Goal: Task Accomplishment & Management: Manage account settings

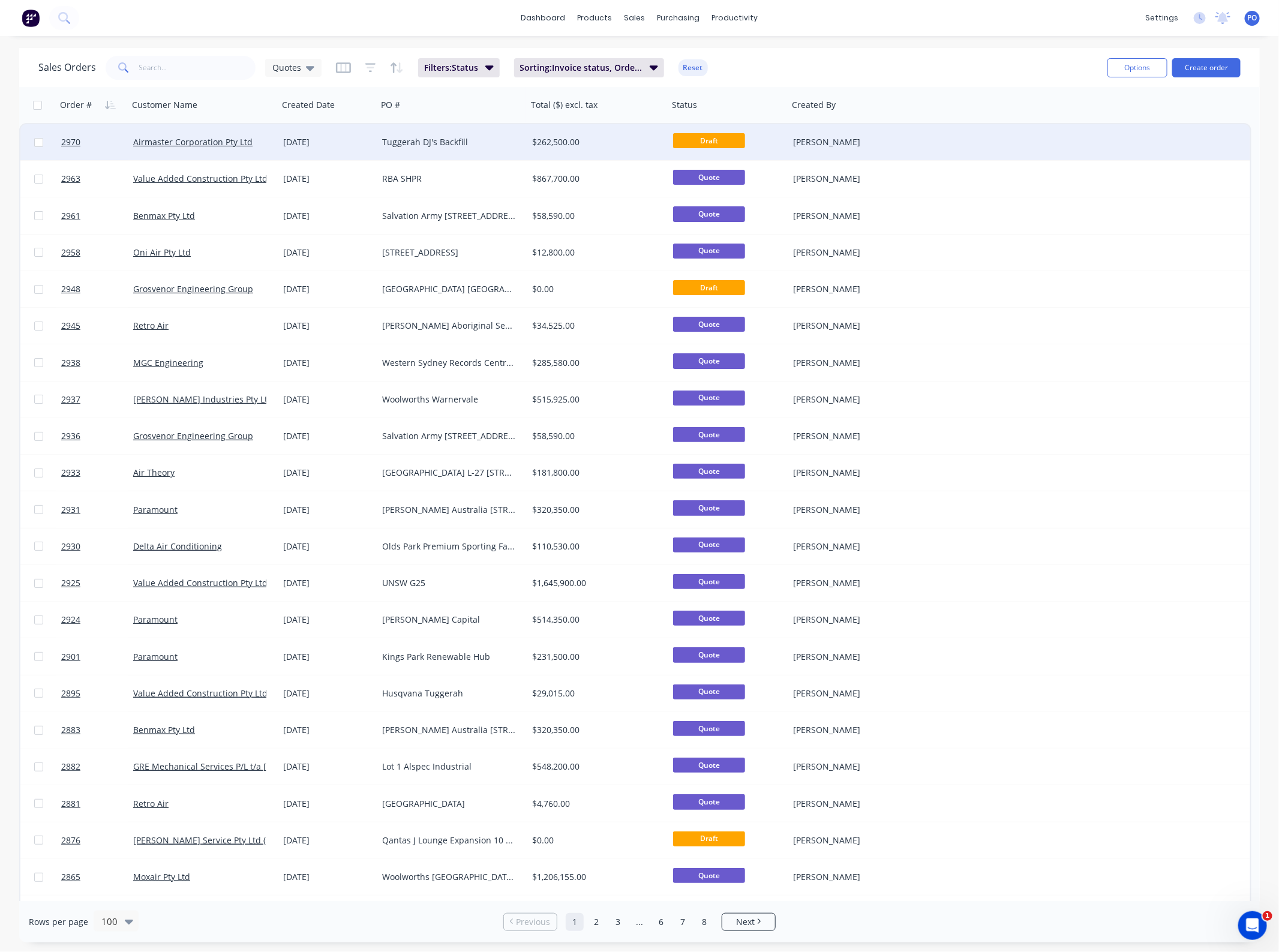
drag, startPoint x: 0, startPoint y: 0, endPoint x: 489, endPoint y: 144, distance: 509.8
click at [489, 144] on div "Tuggerah DJ's Backfill" at bounding box center [449, 142] width 133 height 12
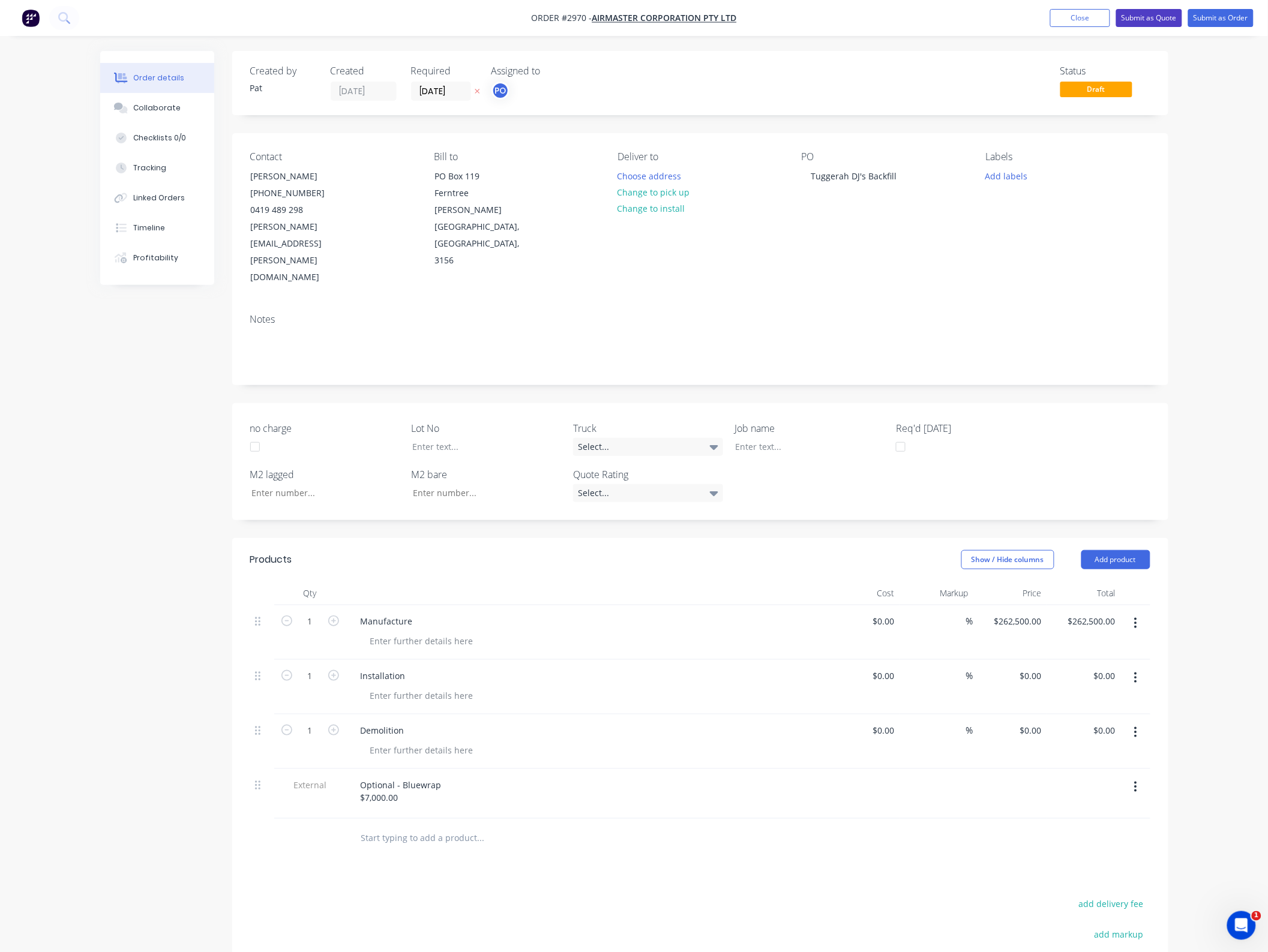
click at [1141, 21] on button "Submit as Quote" at bounding box center [1149, 18] width 66 height 18
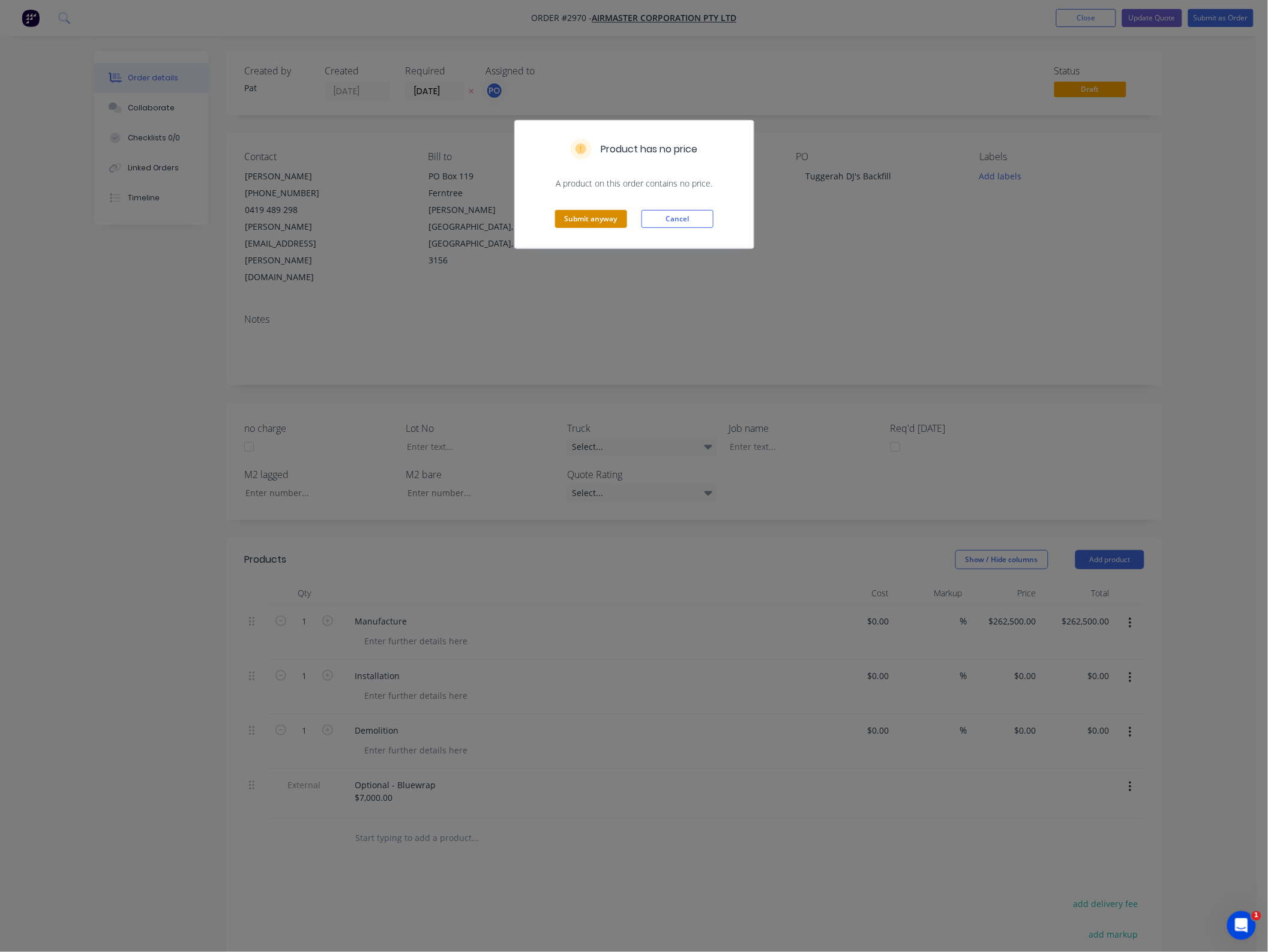
click at [610, 217] on button "Submit anyway" at bounding box center [591, 219] width 72 height 18
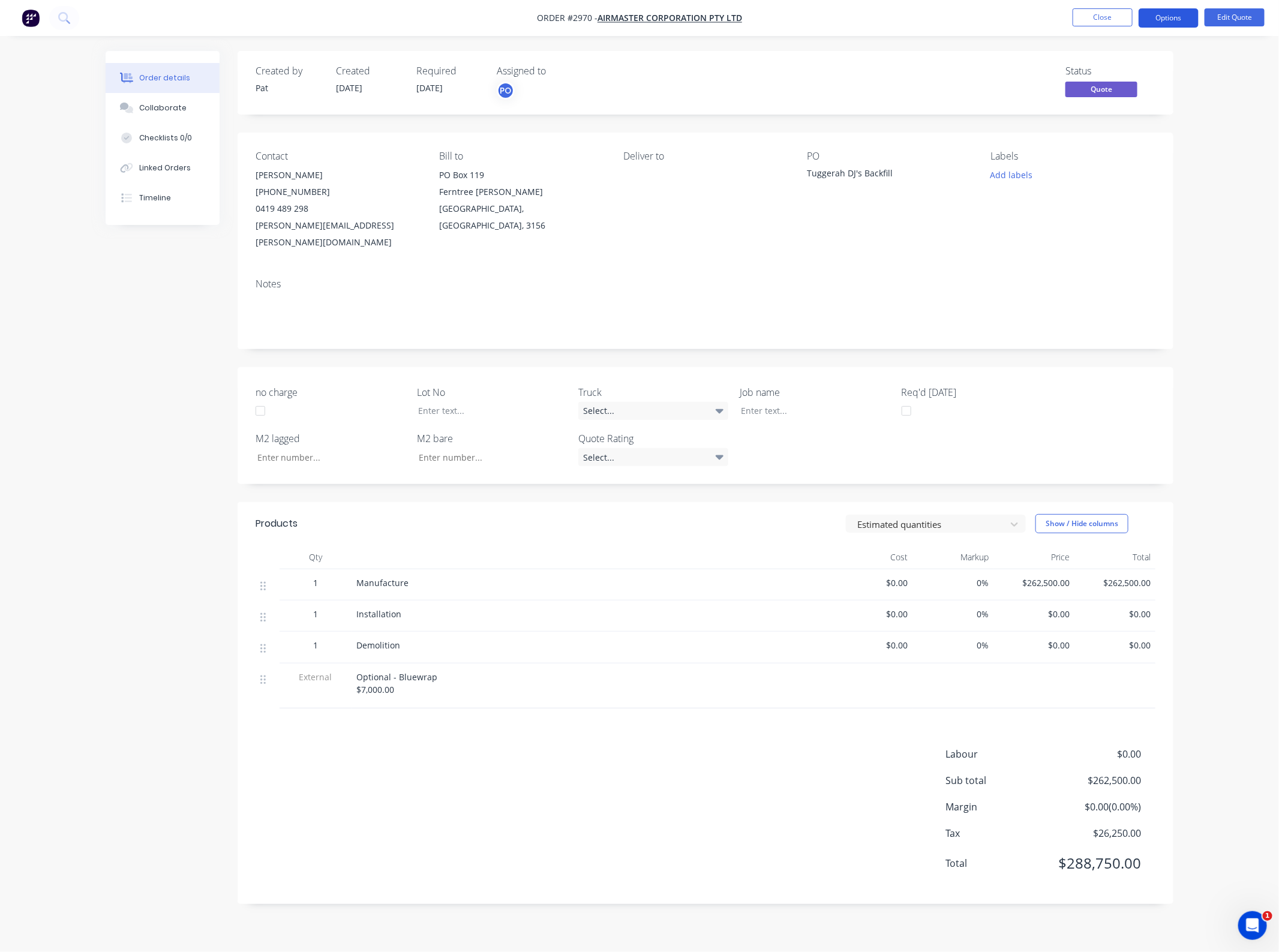
click at [1170, 21] on button "Options" at bounding box center [1169, 18] width 60 height 19
click at [1134, 215] on div "Duplicate" at bounding box center [1133, 217] width 111 height 17
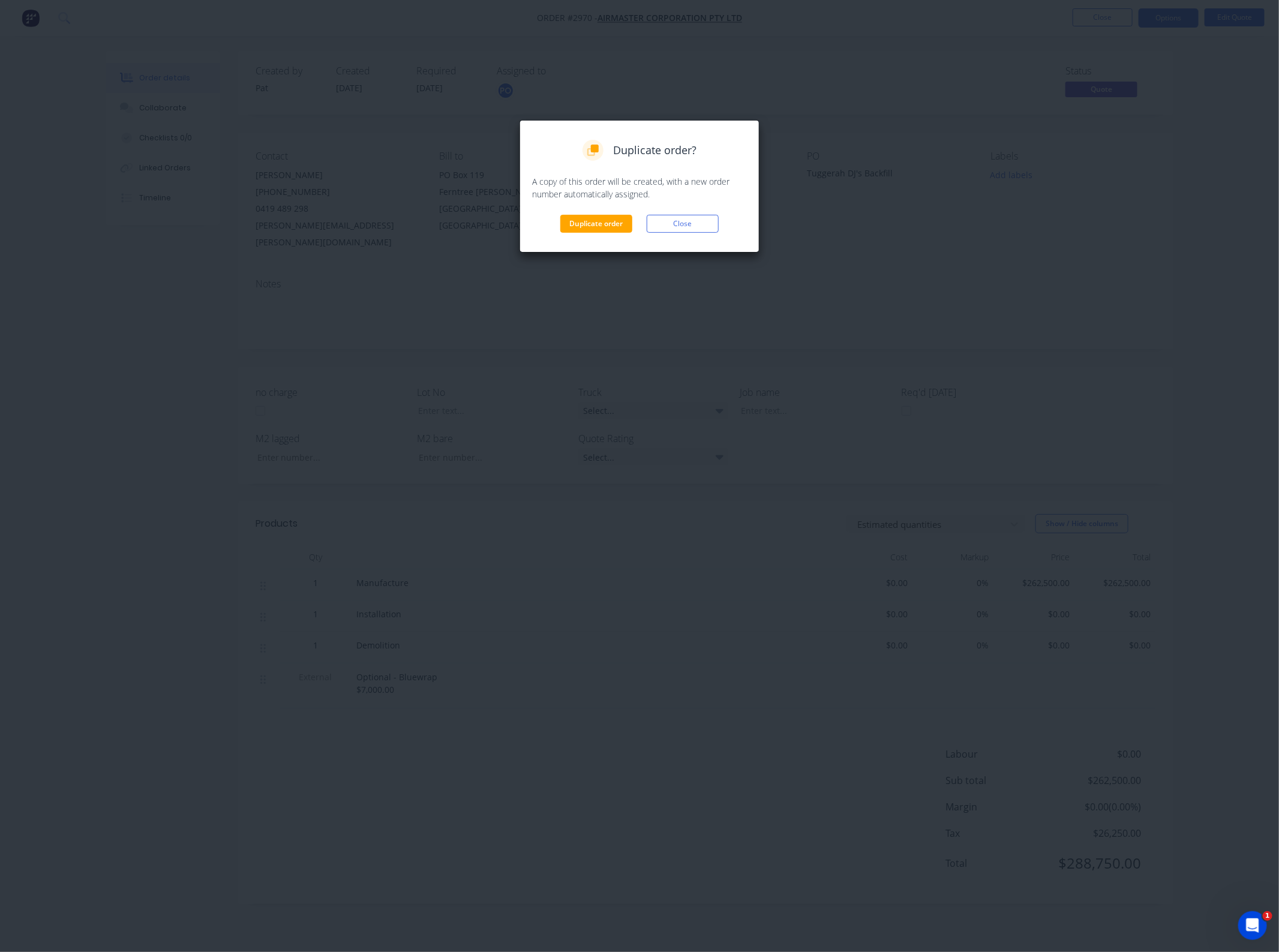
click at [606, 209] on div "Duplicate order? A copy of this order will be created, with a new order number …" at bounding box center [640, 187] width 214 height 93
click at [604, 219] on button "Duplicate order" at bounding box center [596, 223] width 72 height 18
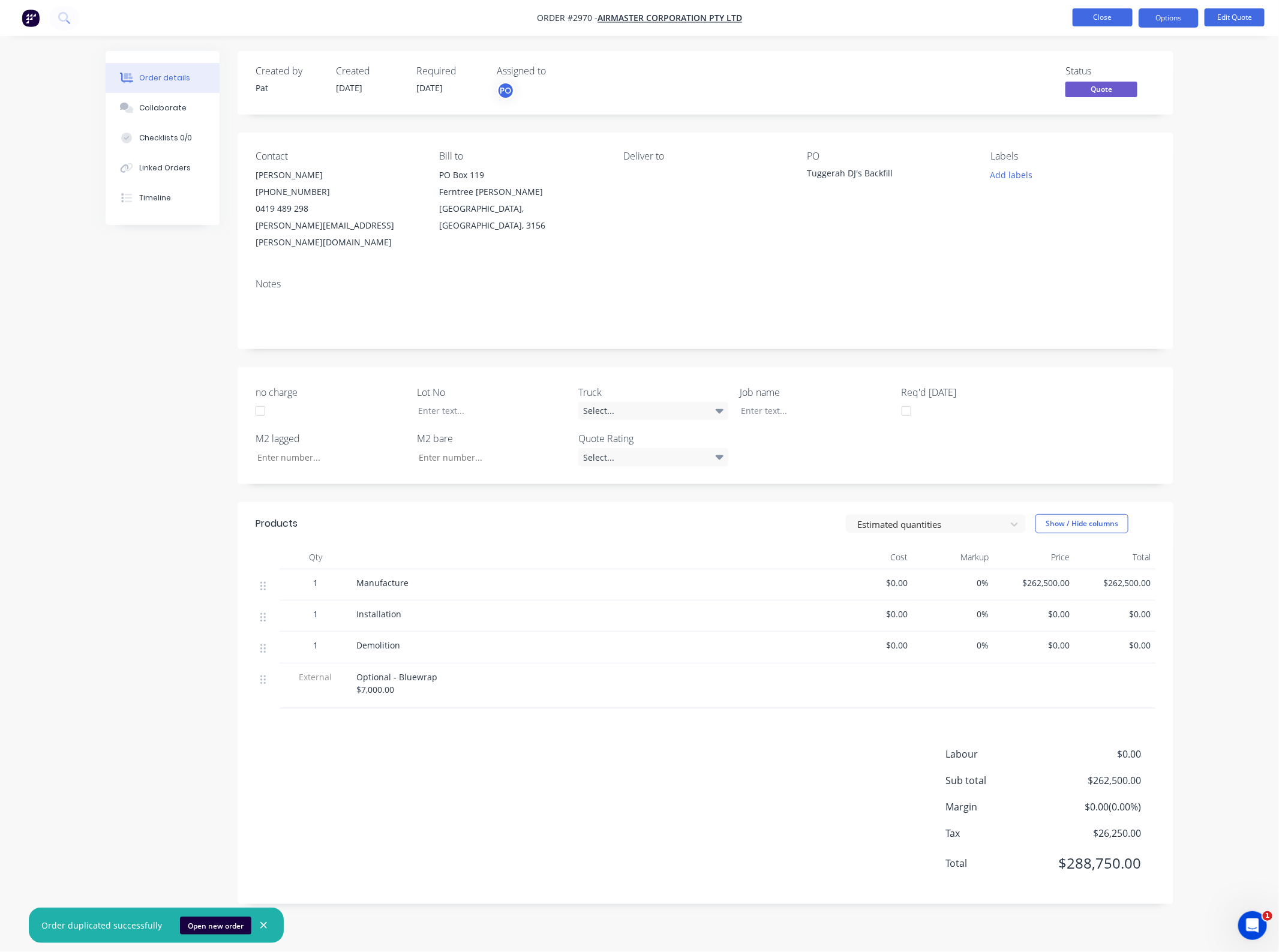
click at [1102, 25] on button "Close" at bounding box center [1102, 17] width 60 height 18
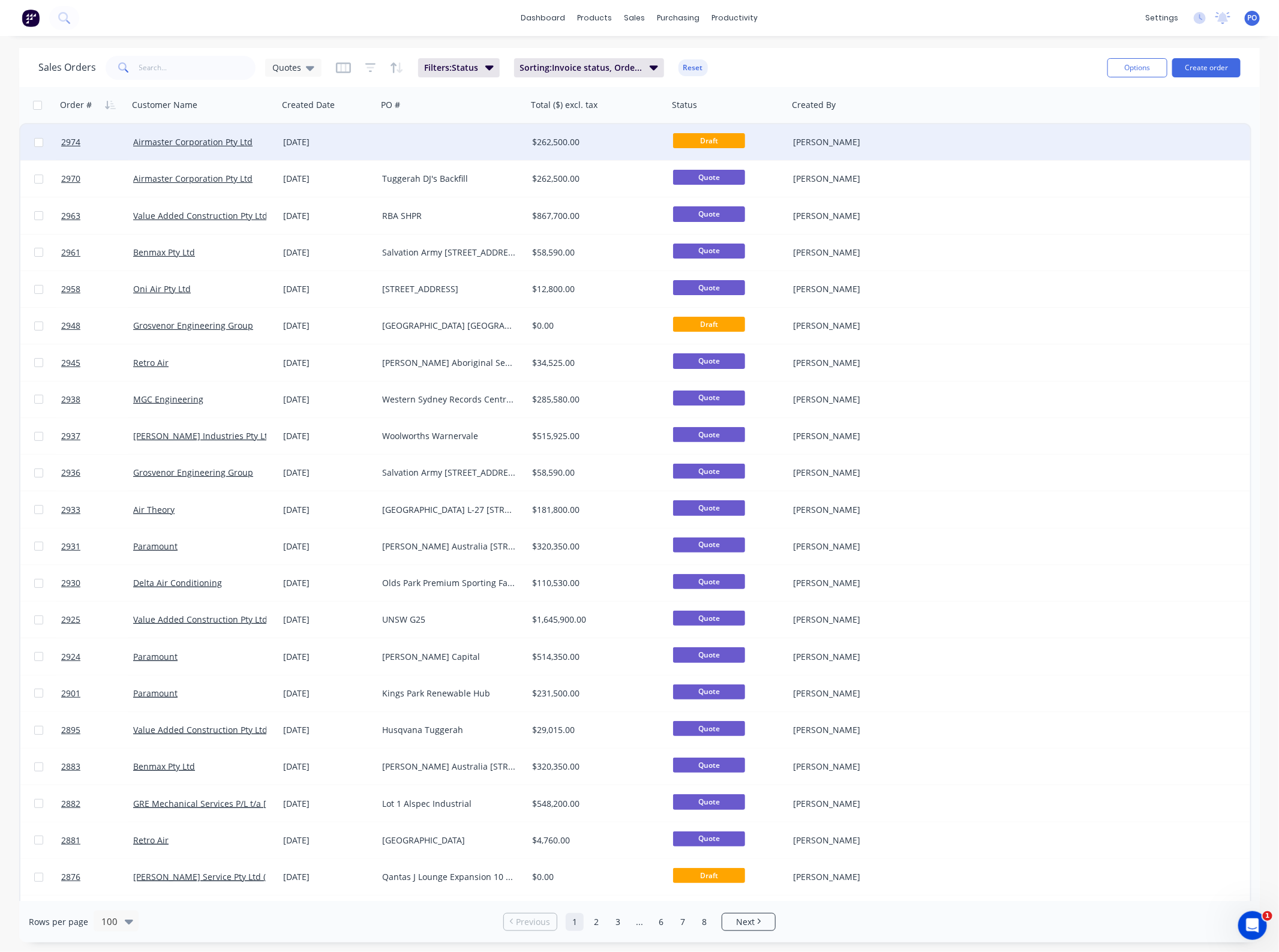
click at [460, 146] on div at bounding box center [452, 142] width 150 height 36
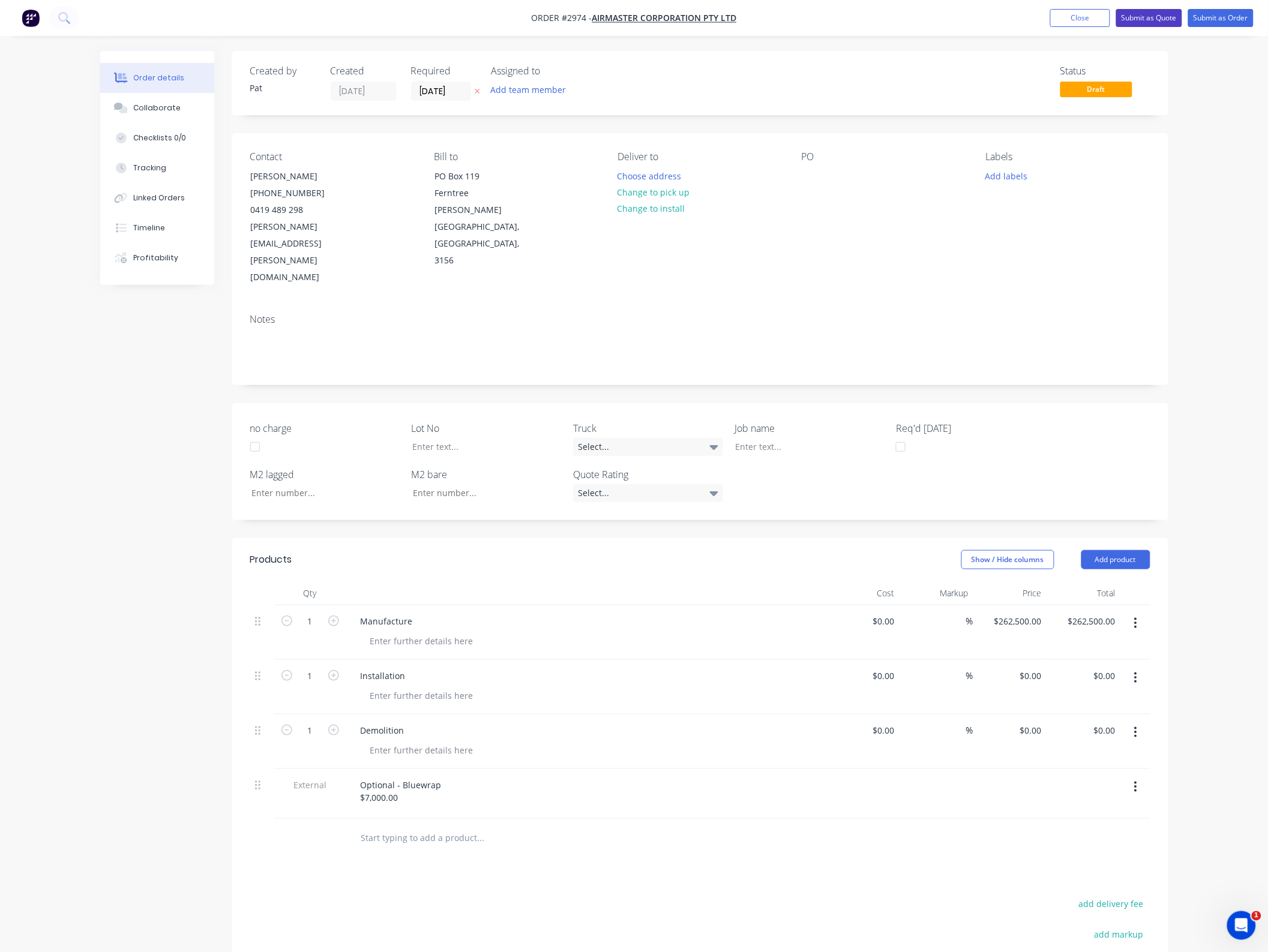
click at [1138, 16] on button "Submit as Quote" at bounding box center [1149, 18] width 66 height 18
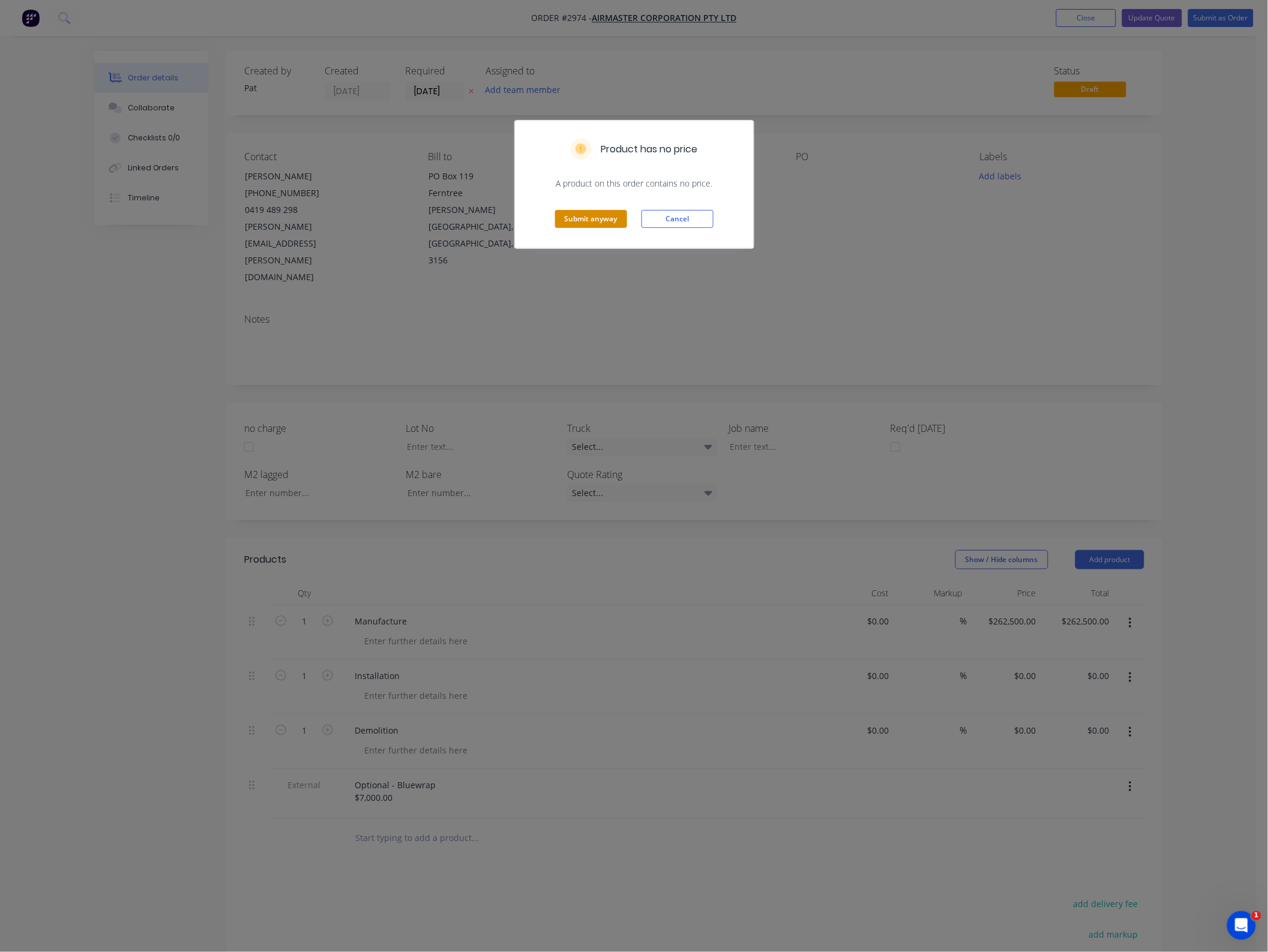
click at [594, 217] on button "Submit anyway" at bounding box center [591, 219] width 72 height 18
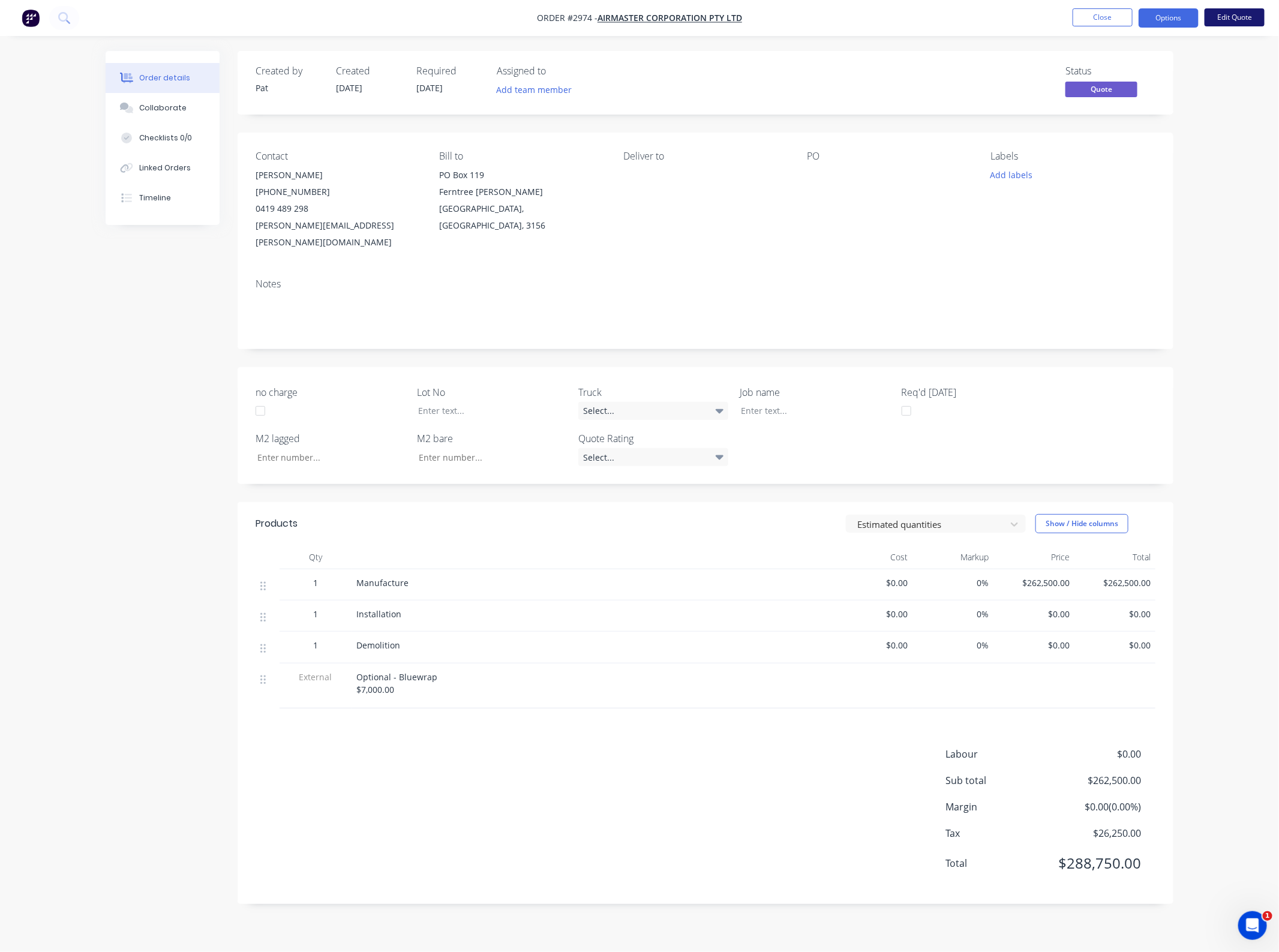
click at [1205, 12] on button "Edit Quote" at bounding box center [1235, 17] width 60 height 18
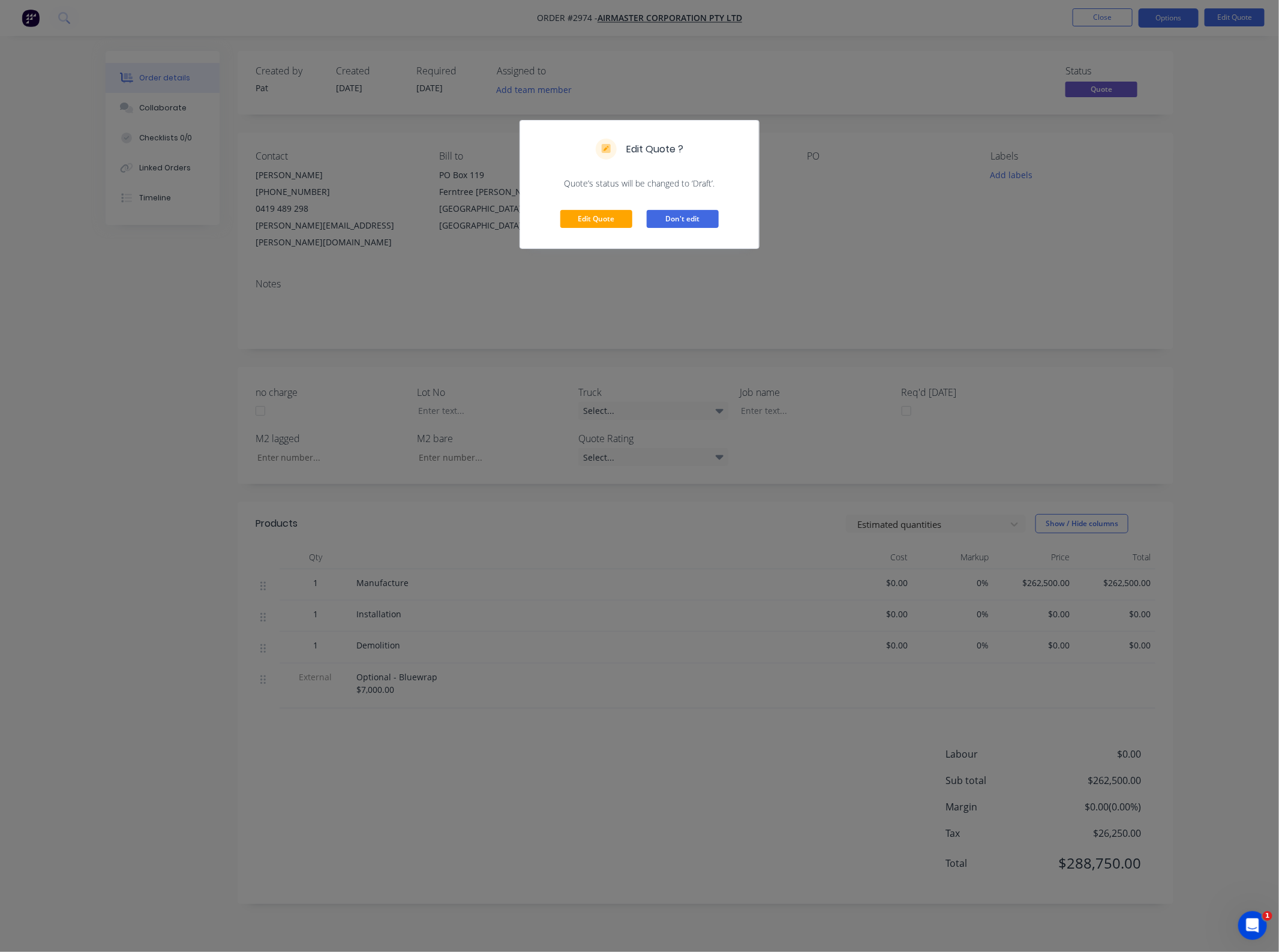
click at [683, 212] on button "Don't edit" at bounding box center [683, 219] width 72 height 18
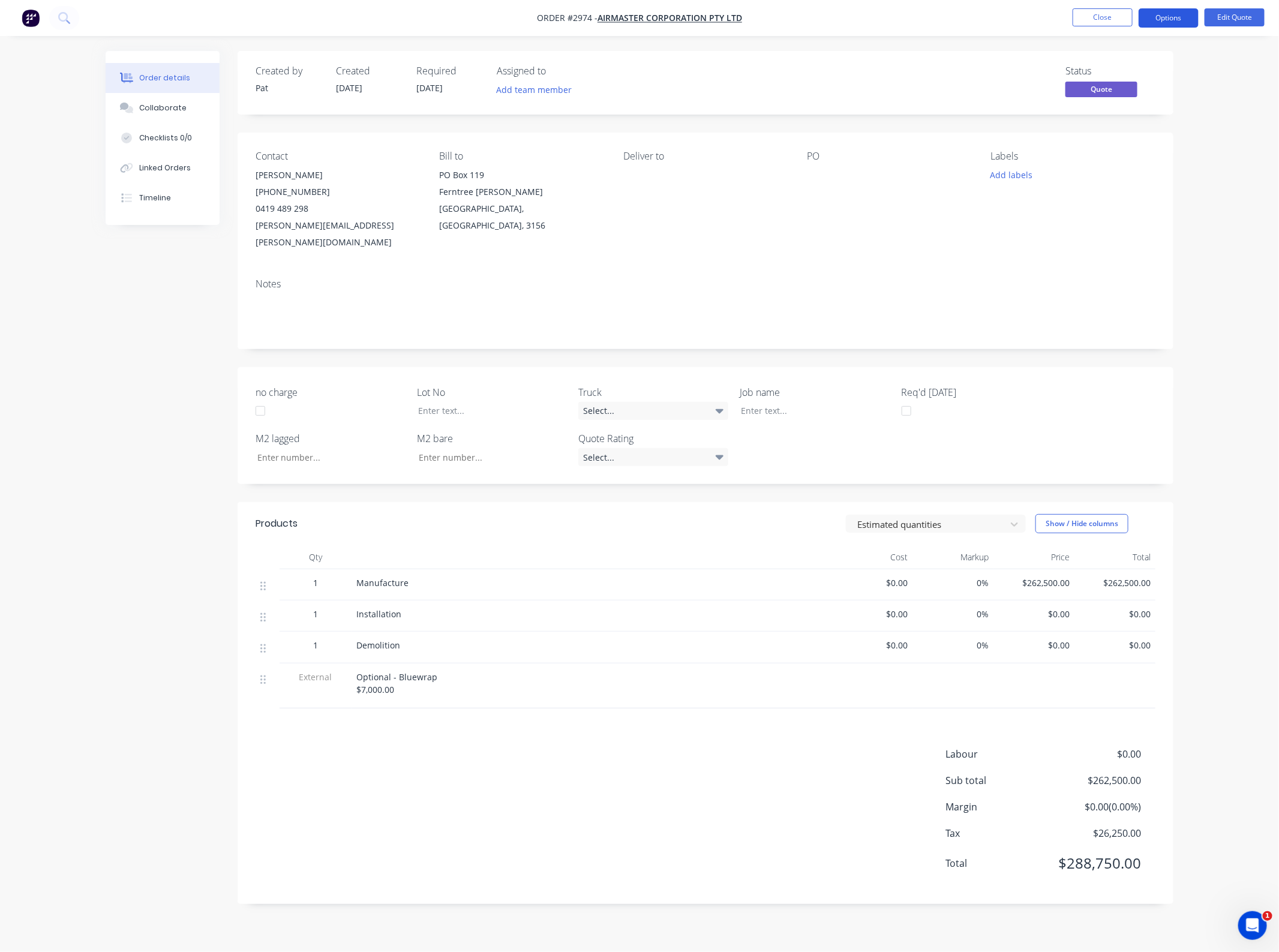
click at [1193, 25] on button "Options" at bounding box center [1169, 18] width 60 height 19
click at [1132, 183] on button "Change customer" at bounding box center [1132, 193] width 132 height 24
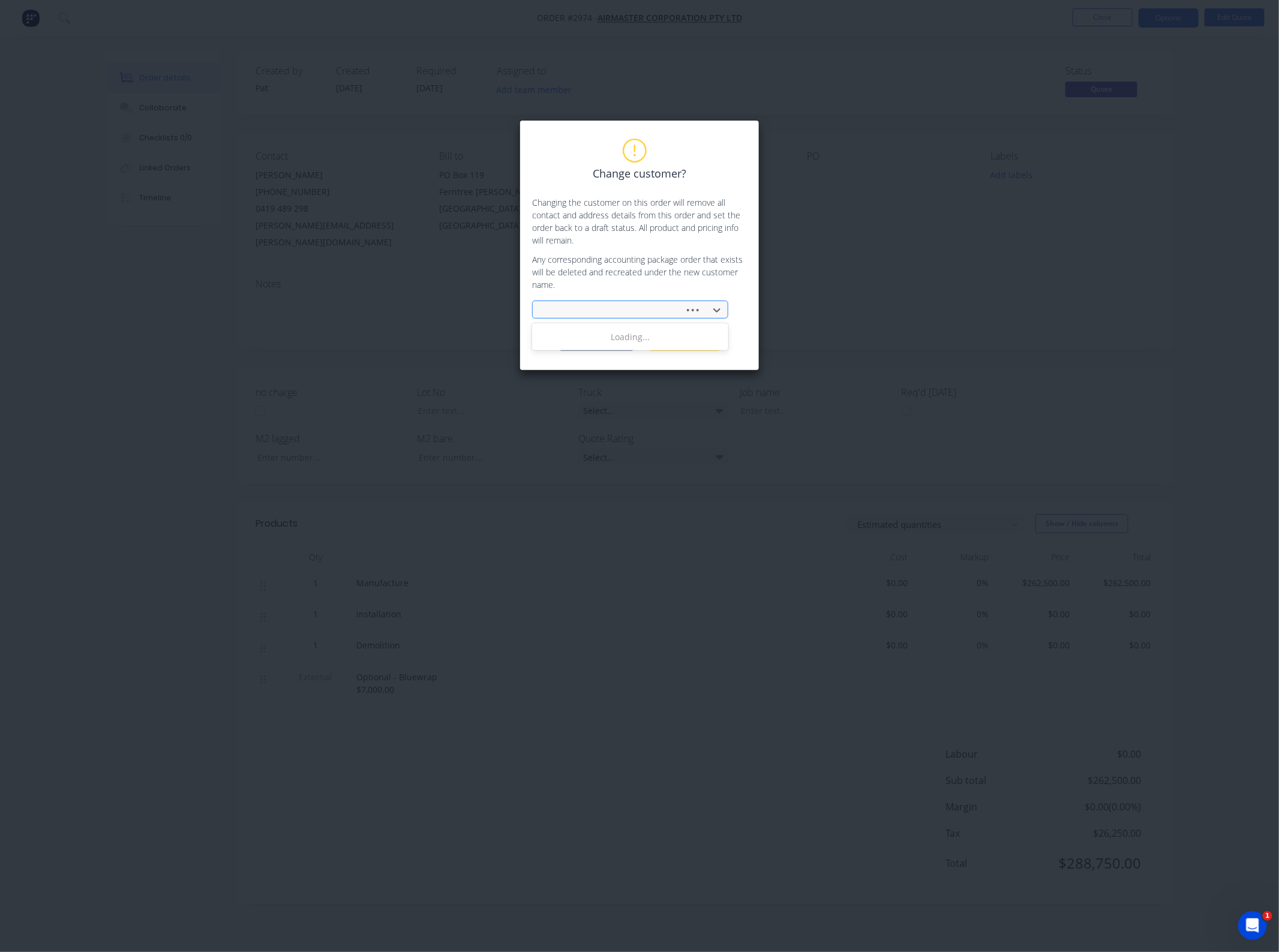
click at [590, 309] on div at bounding box center [610, 310] width 136 height 15
type input "[PERSON_NAME]"
click at [587, 335] on div "[PERSON_NAME] Industries Pty Ltd" at bounding box center [630, 336] width 197 height 22
click at [593, 339] on button "Change customer" at bounding box center [596, 342] width 75 height 18
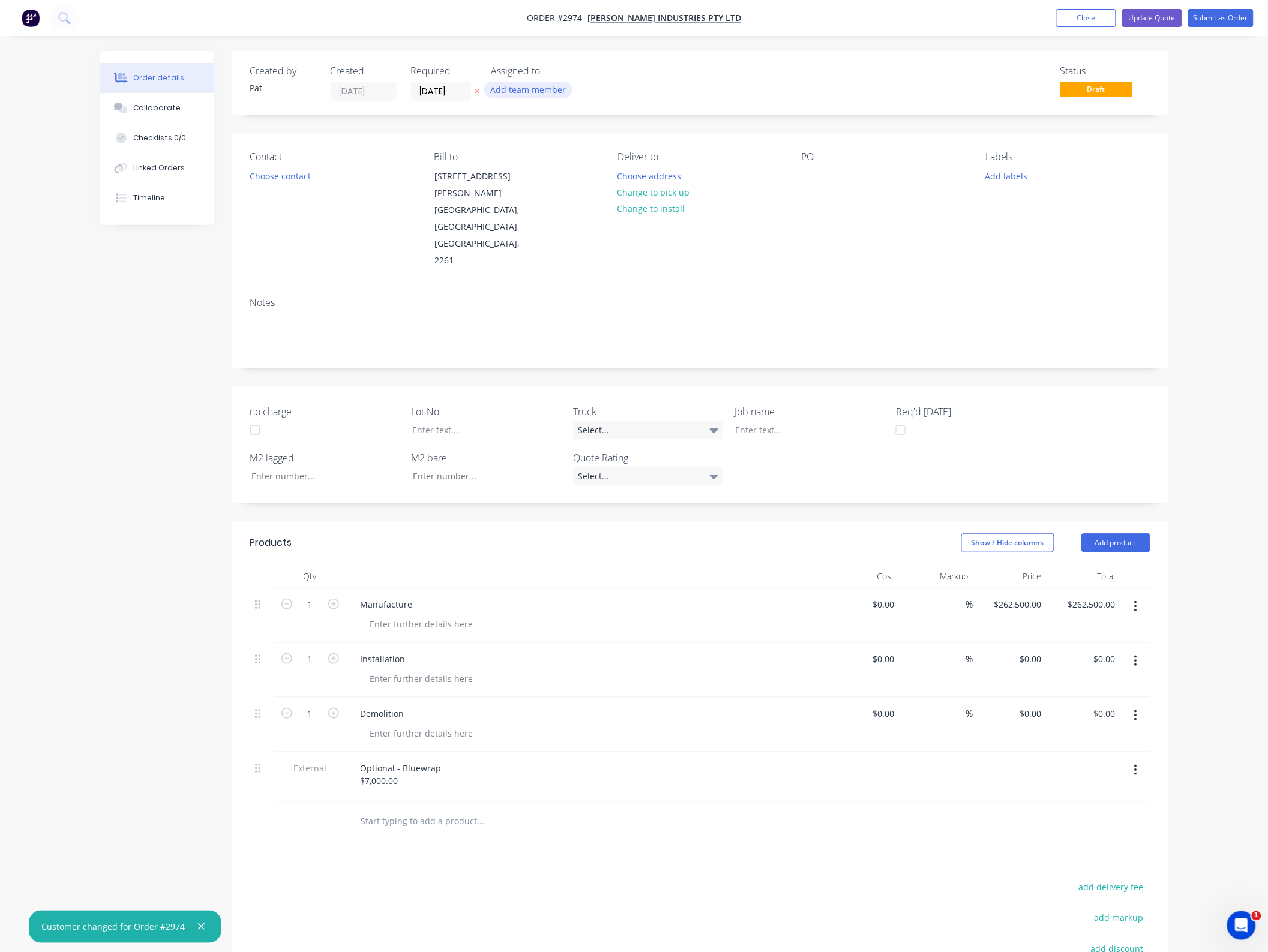
click at [515, 89] on button "Add team member" at bounding box center [528, 89] width 88 height 16
click at [547, 162] on div "[PERSON_NAME] (You)" at bounding box center [588, 157] width 120 height 13
click at [279, 172] on button "Choose contact" at bounding box center [280, 175] width 74 height 16
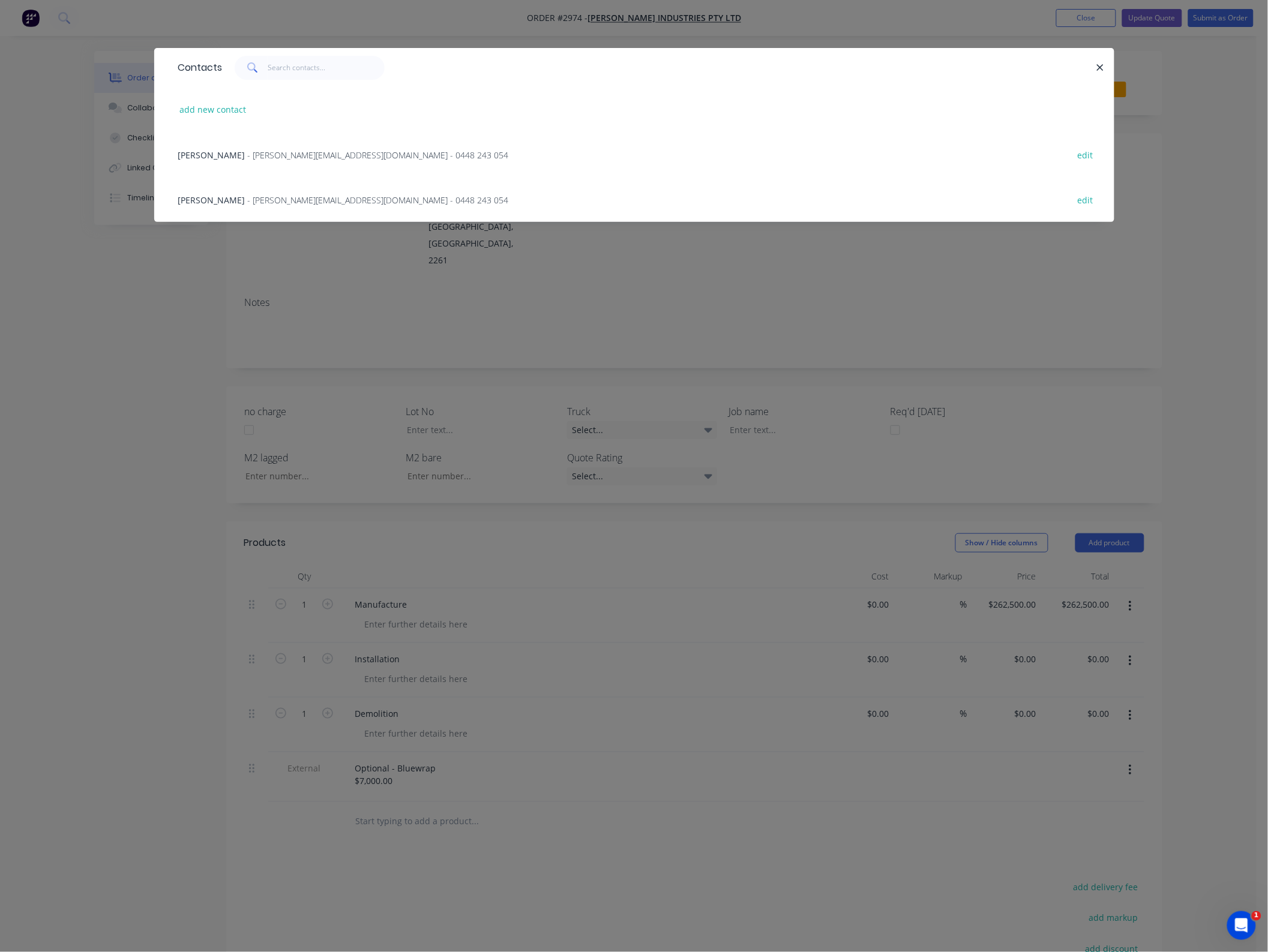
click at [248, 160] on div "Luke Selby - [EMAIL_ADDRESS][DOMAIN_NAME] - 0448 243 054" at bounding box center [344, 155] width 330 height 13
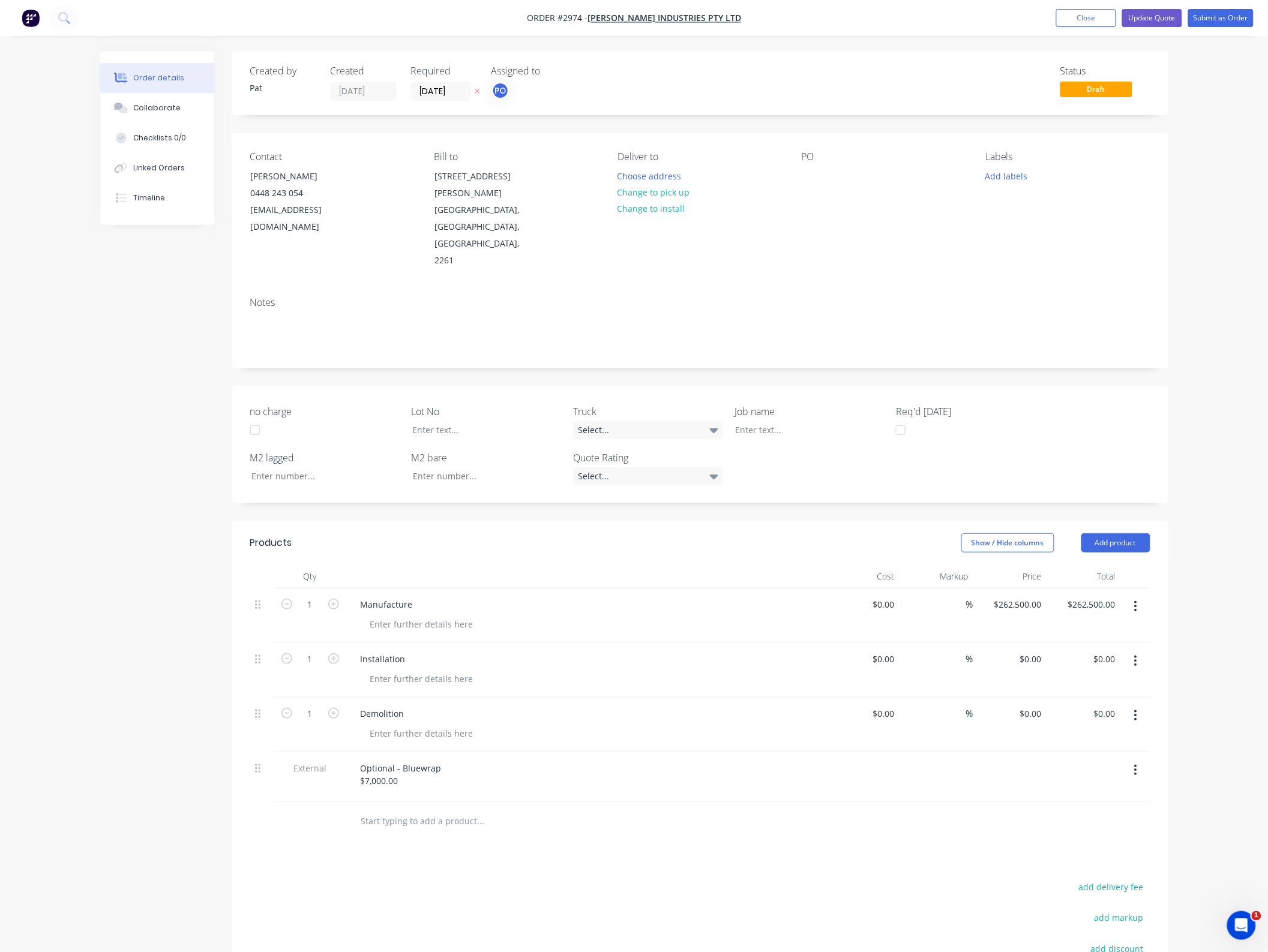
click at [1136, 656] on icon "button" at bounding box center [1136, 661] width 3 height 11
drag, startPoint x: 1103, startPoint y: 709, endPoint x: 1117, endPoint y: 670, distance: 41.4
click at [1103, 756] on div "Delete" at bounding box center [1093, 765] width 93 height 17
click at [1140, 650] on button "button" at bounding box center [1135, 661] width 28 height 21
click at [1093, 756] on div "Delete" at bounding box center [1093, 765] width 93 height 17
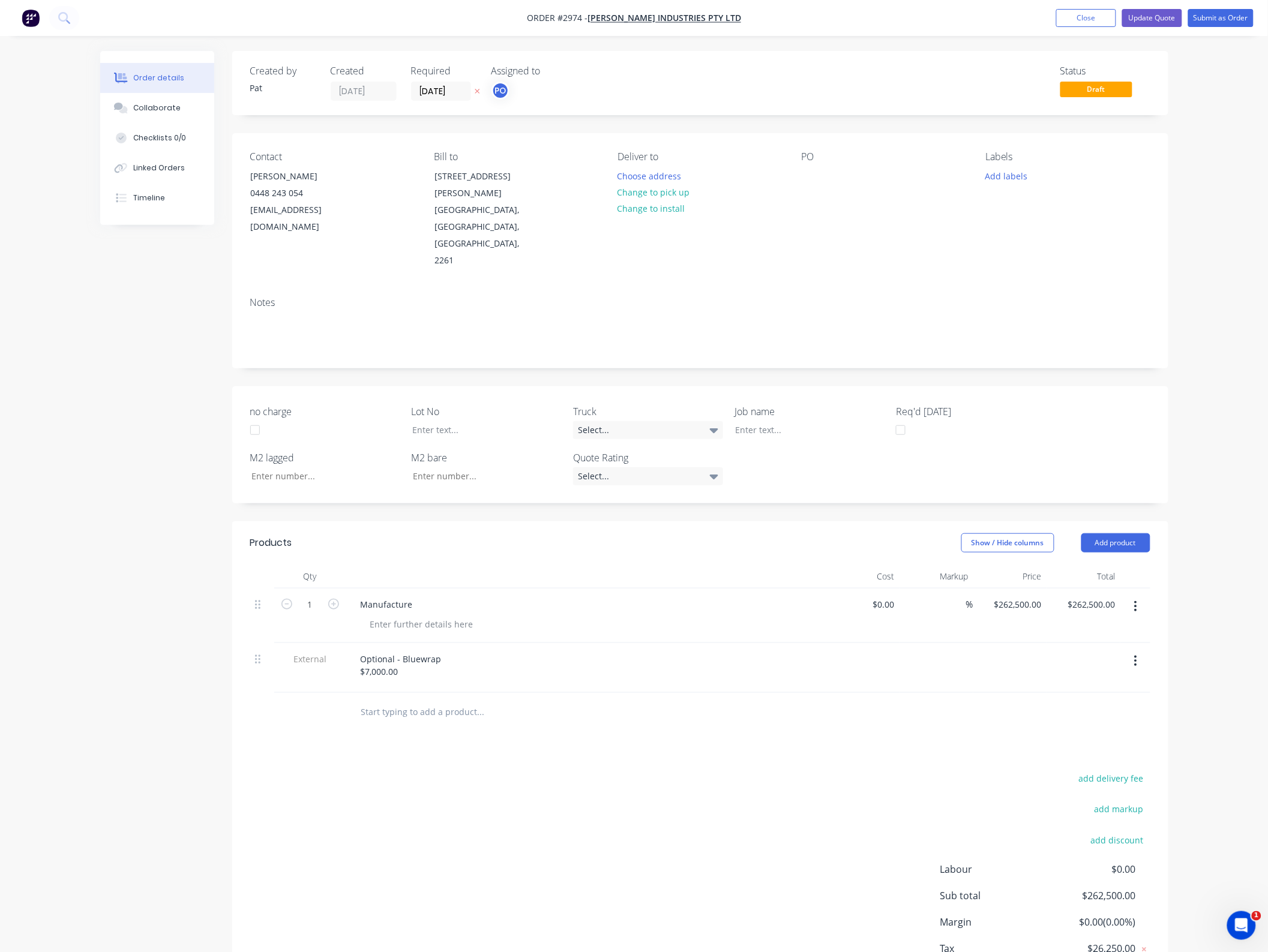
click at [796, 180] on div "Contact [PERSON_NAME] [PHONE_NUMBER] [EMAIL_ADDRESS][DOMAIN_NAME] Bill to [STRE…" at bounding box center [700, 210] width 936 height 154
click at [812, 176] on div at bounding box center [811, 176] width 19 height 17
click at [1157, 287] on div "Notes" at bounding box center [700, 327] width 936 height 81
click at [1171, 23] on button "Update Quote" at bounding box center [1152, 18] width 60 height 18
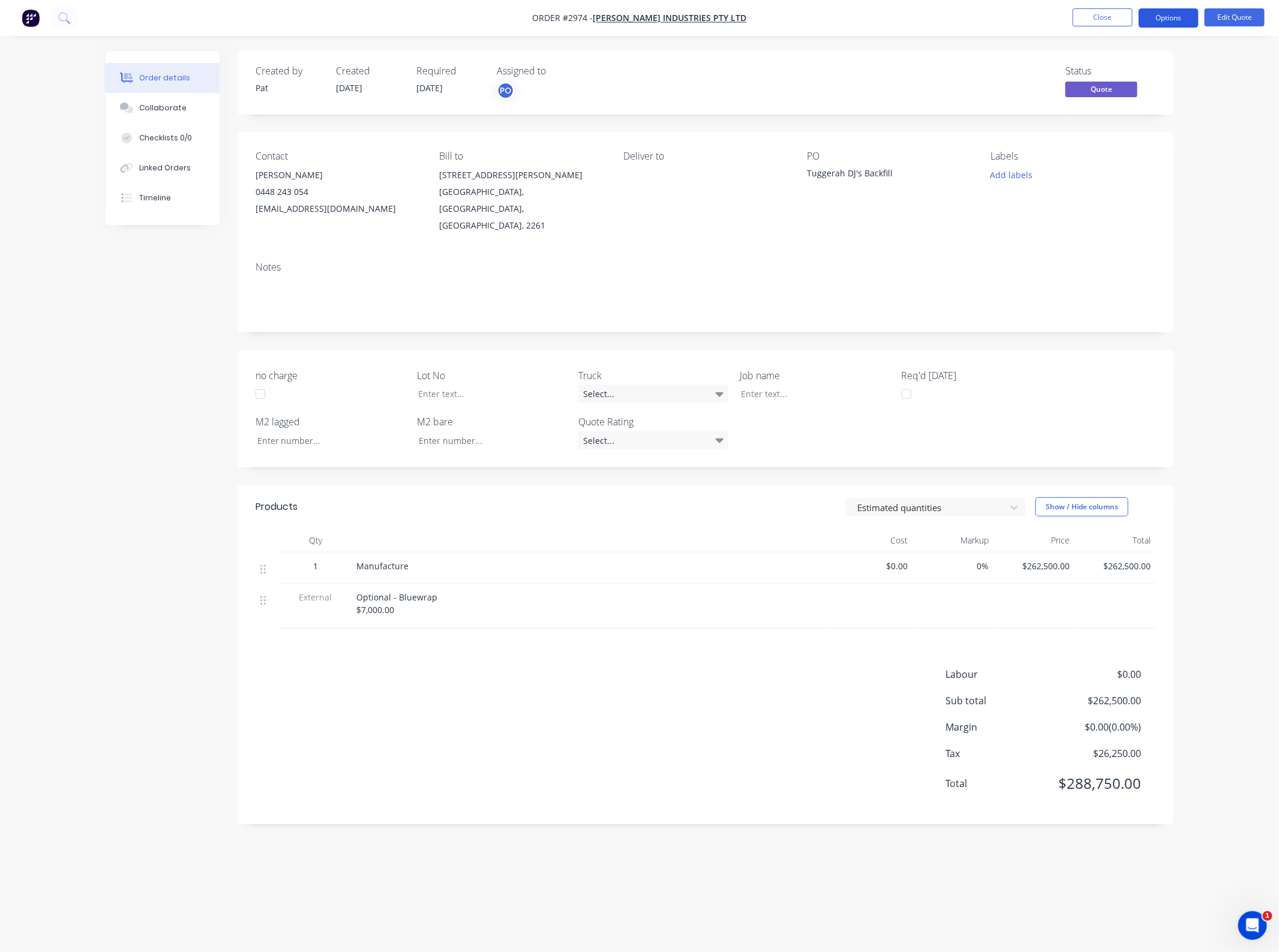
click at [1152, 19] on button "Options" at bounding box center [1169, 18] width 60 height 19
click at [1132, 71] on div "Quote" at bounding box center [1133, 73] width 111 height 17
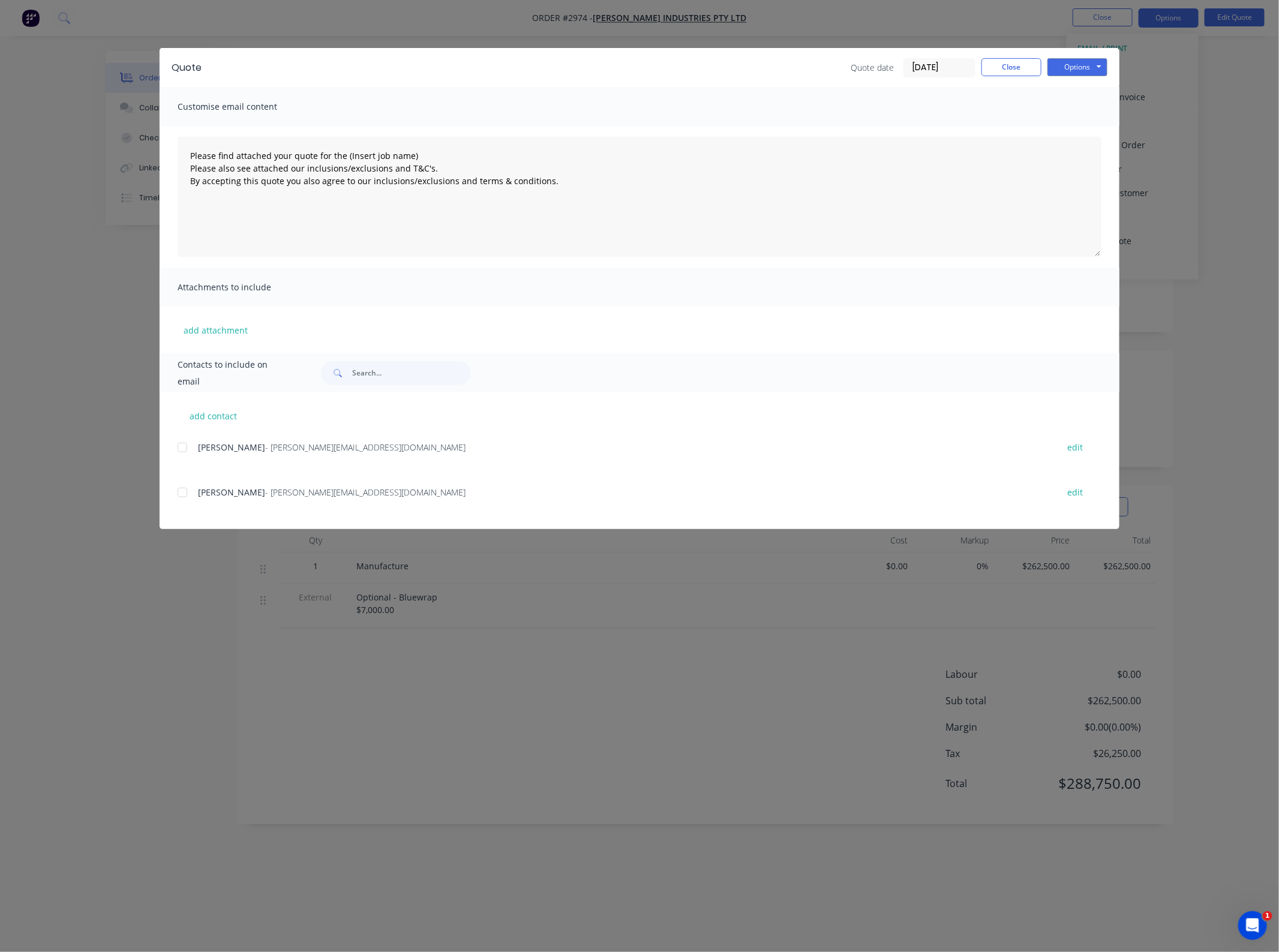
click at [186, 455] on div at bounding box center [183, 448] width 24 height 24
click at [217, 325] on button "add attachment" at bounding box center [216, 330] width 76 height 18
click at [211, 331] on button "add attachment" at bounding box center [216, 330] width 76 height 18
click at [293, 330] on div "add attachment" at bounding box center [640, 330] width 960 height 47
click at [175, 451] on div "add contact Luke Selby - [EMAIL_ADDRESS][DOMAIN_NAME] edit Luke Selby - [EMAIL_…" at bounding box center [640, 460] width 960 height 137
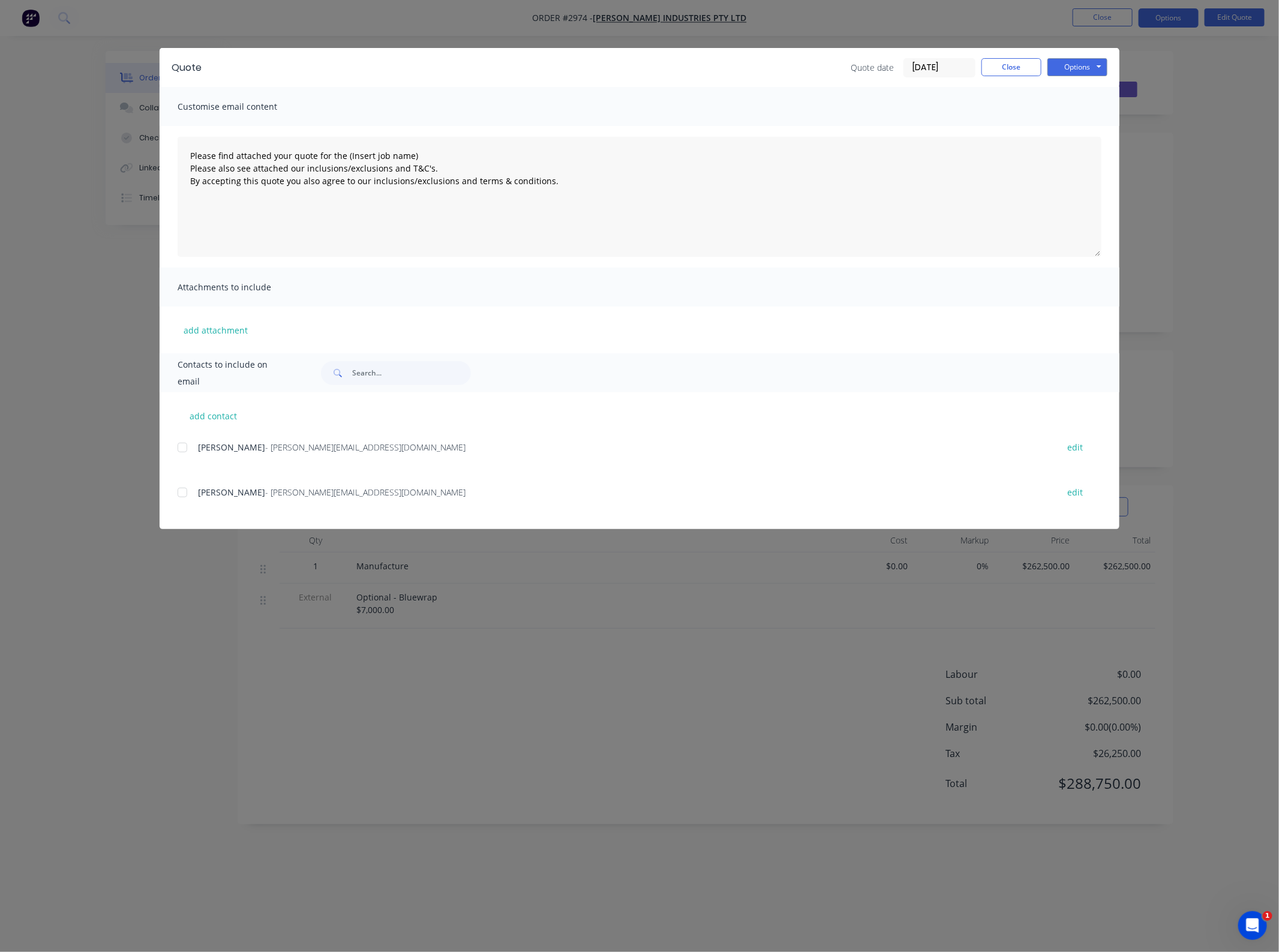
click at [181, 446] on div at bounding box center [183, 448] width 24 height 24
click at [304, 334] on div "add attachment" at bounding box center [640, 330] width 960 height 47
click at [214, 330] on button "add attachment" at bounding box center [216, 330] width 76 height 18
click at [214, 334] on button "add attachment" at bounding box center [216, 330] width 76 height 18
type textarea "Please find attached your quote for the (Insert job name) Please also see attac…"
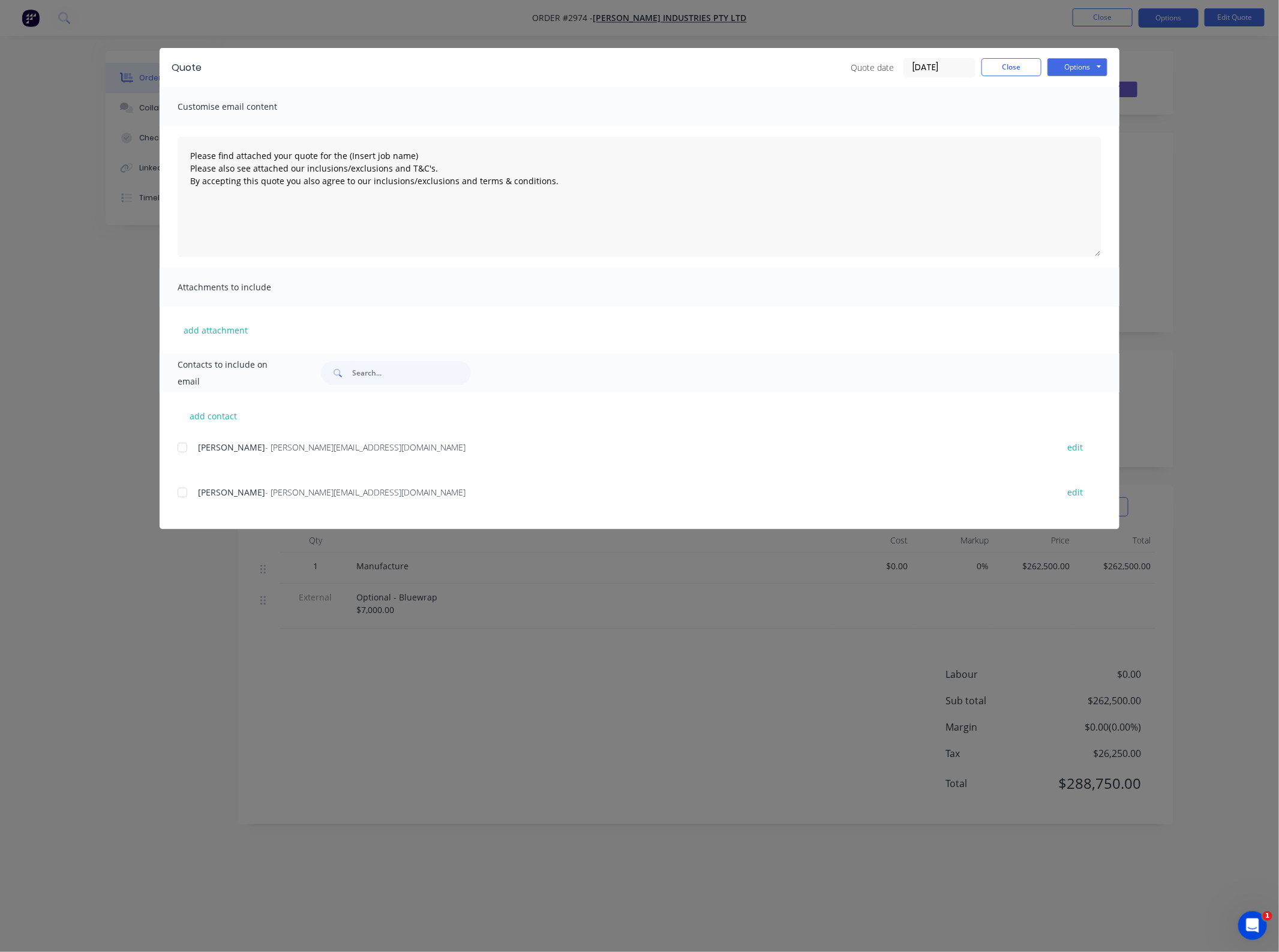
drag, startPoint x: 395, startPoint y: 312, endPoint x: 444, endPoint y: 312, distance: 49.0
click at [394, 312] on div "add attachment" at bounding box center [640, 330] width 960 height 47
click at [999, 70] on button "Close" at bounding box center [1012, 67] width 60 height 18
